Goal: Task Accomplishment & Management: Complete application form

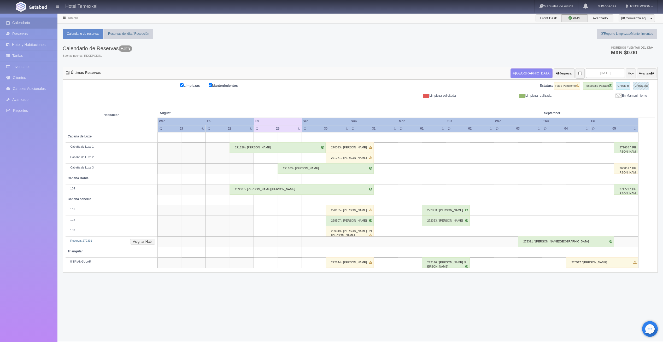
click at [292, 139] on td at bounding box center [290, 137] width 24 height 10
click at [292, 151] on button "[GEOGRAPHIC_DATA]" at bounding box center [290, 152] width 45 height 9
type input "[DATE]"
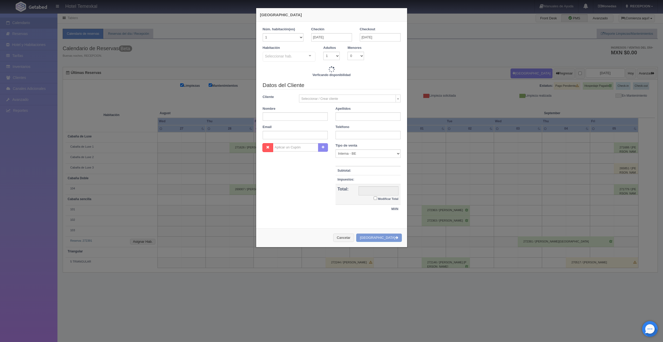
checkbox input "false"
type input "5600.00"
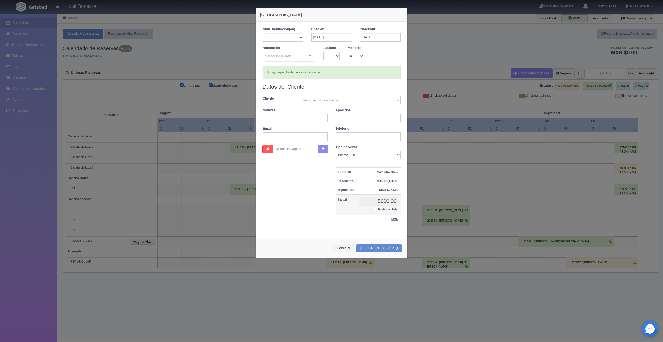
checkbox input "false"
click at [298, 53] on div "Seleccionar hab." at bounding box center [289, 57] width 53 height 10
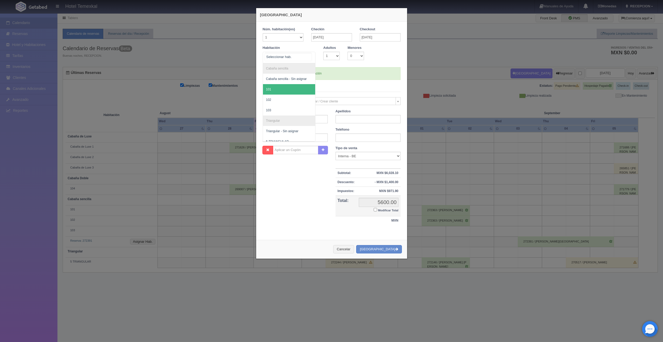
click at [274, 87] on span "101" at bounding box center [289, 89] width 52 height 10
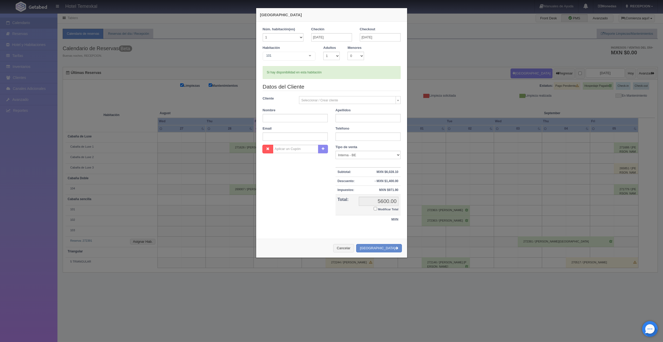
checkbox input "false"
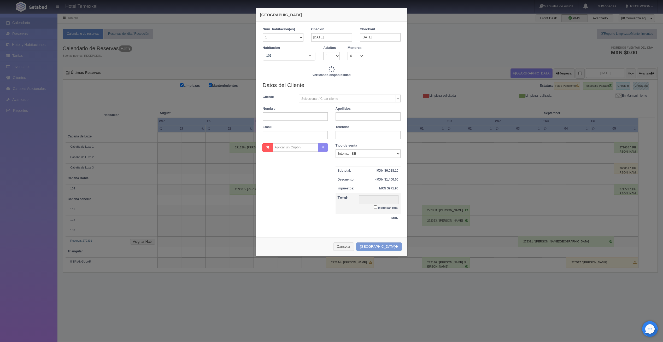
click at [302, 58] on div "101" at bounding box center [289, 56] width 53 height 9
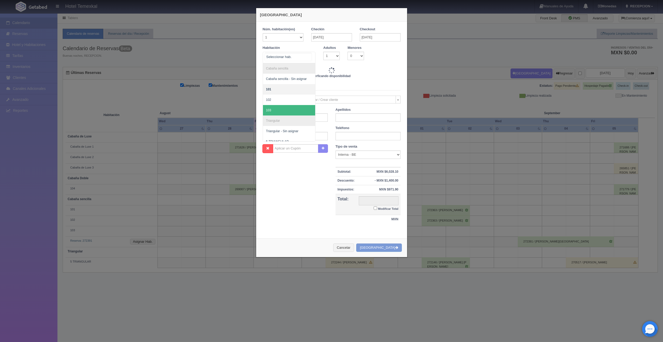
type input "4000.00"
checkbox input "false"
click at [273, 113] on span "103" at bounding box center [289, 110] width 52 height 10
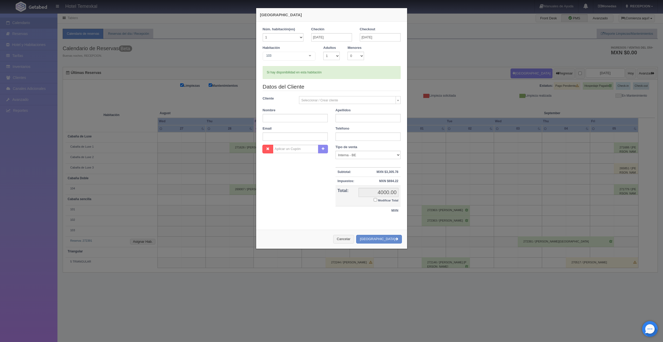
checkbox input "false"
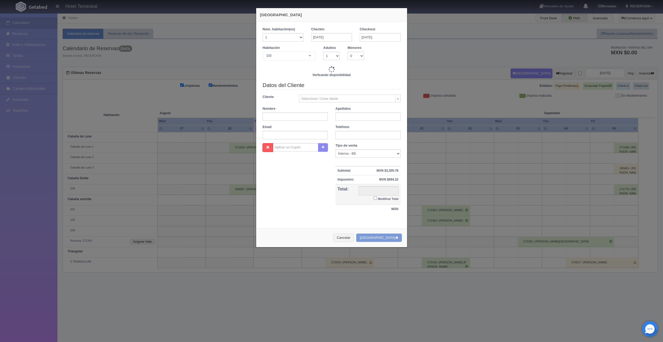
type input "4000.00"
checkbox input "false"
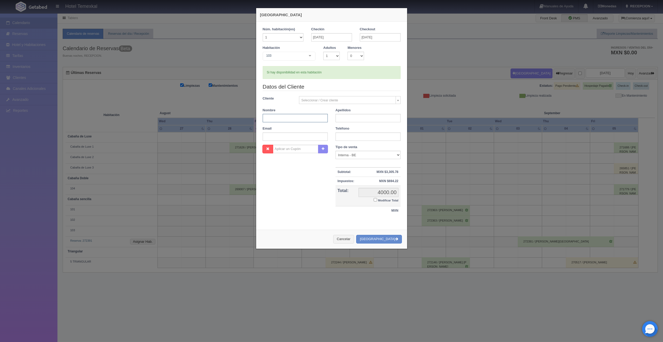
click at [285, 115] on input "text" at bounding box center [295, 118] width 65 height 8
type input "[PERSON_NAME]"
click at [348, 118] on input "text" at bounding box center [367, 118] width 65 height 8
type input "[PERSON_NAME]"
click at [306, 218] on div "Nombre Cupón : Descuentos : Tipo de venta Correo Electronico Interna - BE Llama…" at bounding box center [332, 183] width 146 height 76
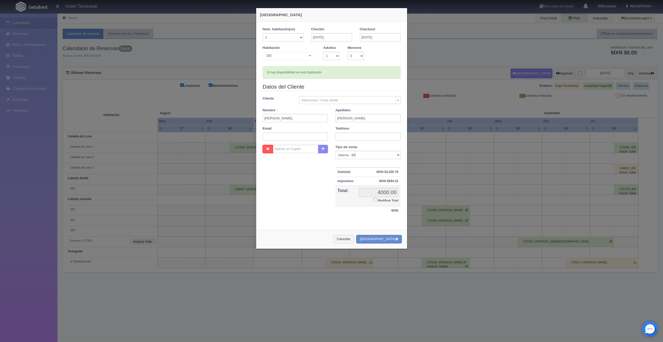
click at [374, 201] on input "Modificar Total" at bounding box center [375, 199] width 3 height 3
checkbox input "true"
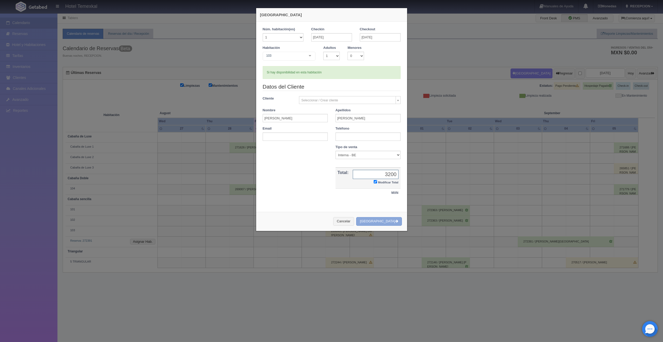
type input "3200"
click at [392, 218] on button "[GEOGRAPHIC_DATA]" at bounding box center [378, 221] width 45 height 9
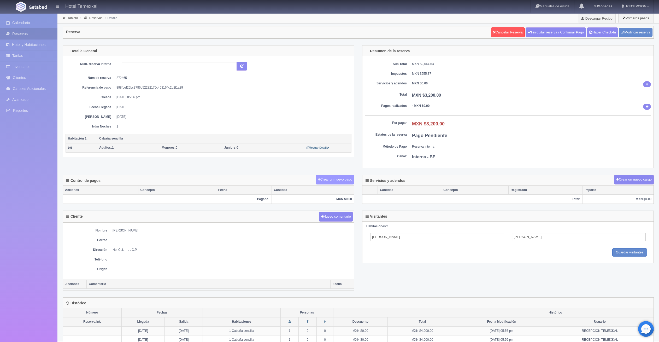
click at [337, 179] on button "Crear un nuevo pago" at bounding box center [335, 180] width 39 height 10
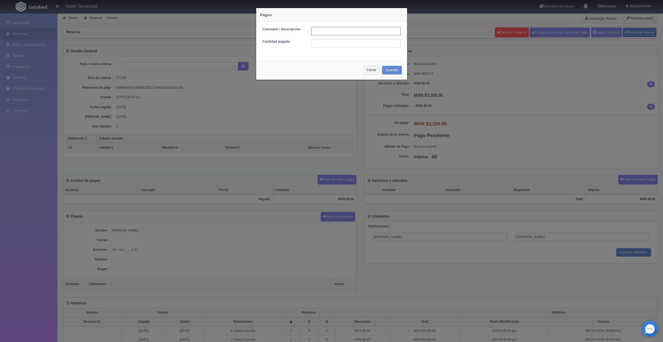
click at [325, 30] on input "text" at bounding box center [355, 31] width 89 height 8
type input "PAGADO"
click at [325, 48] on div "Concepto / Descripción PAGADO Cantidad pagada" at bounding box center [331, 39] width 151 height 35
click at [328, 46] on input "text" at bounding box center [355, 43] width 89 height 8
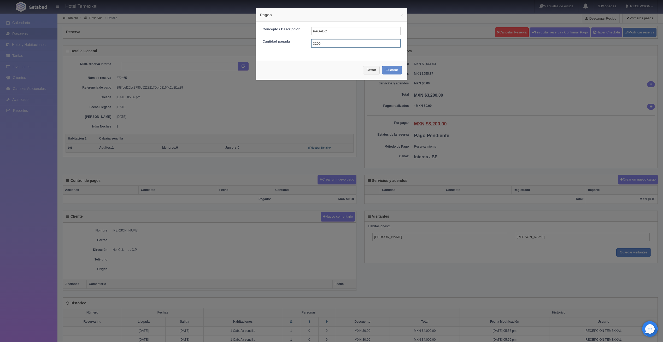
type input "3200"
click at [385, 70] on button "Guardar" at bounding box center [392, 70] width 20 height 9
